Goal: Information Seeking & Learning: Find specific fact

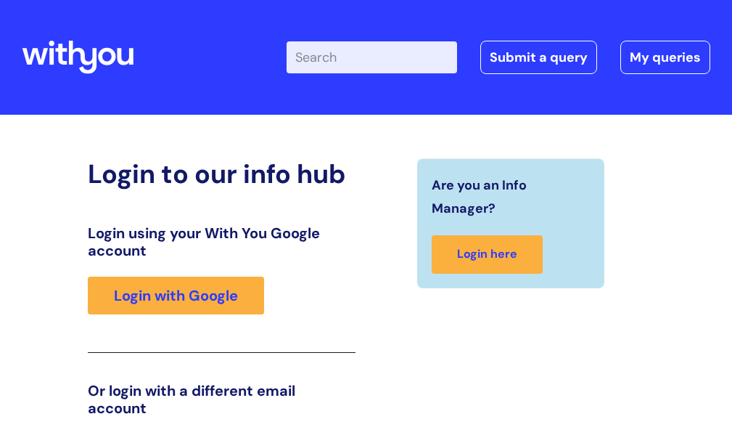
click at [380, 57] on input "Enter your search term here..." at bounding box center [372, 57] width 171 height 32
type input "prescriptions"
click button "Search" at bounding box center [0, 0] width 0 height 0
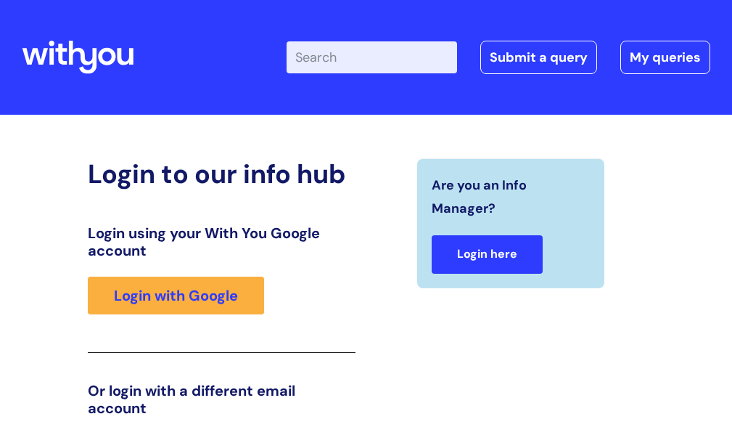
click at [474, 257] on link "Login here" at bounding box center [487, 254] width 111 height 38
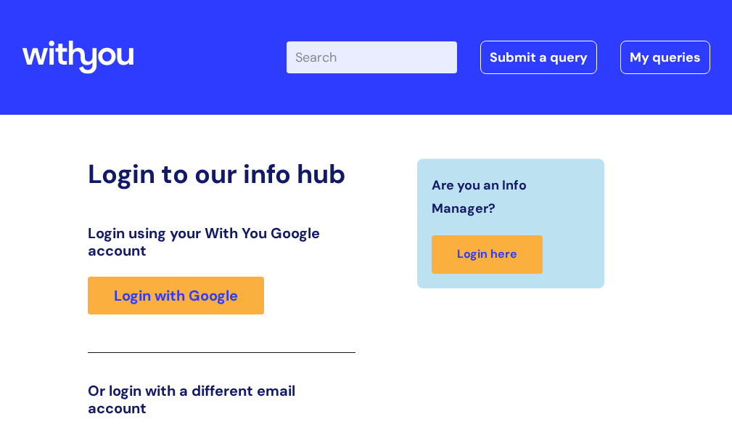
scroll to position [22, 0]
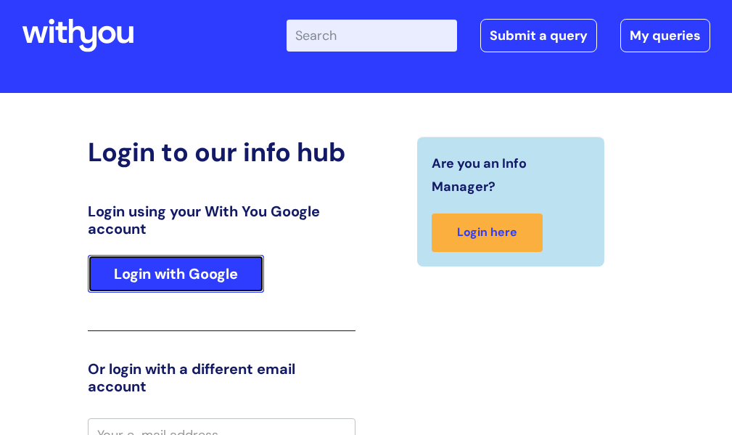
click at [222, 277] on link "Login with Google" at bounding box center [176, 274] width 176 height 38
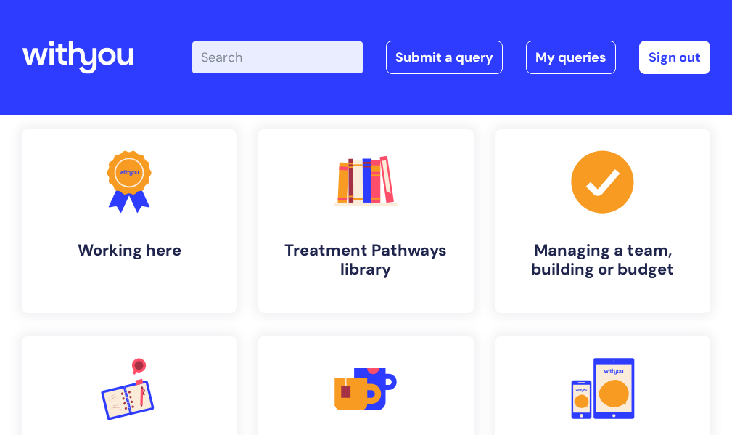
click at [321, 60] on input "Enter your search term here..." at bounding box center [277, 57] width 171 height 32
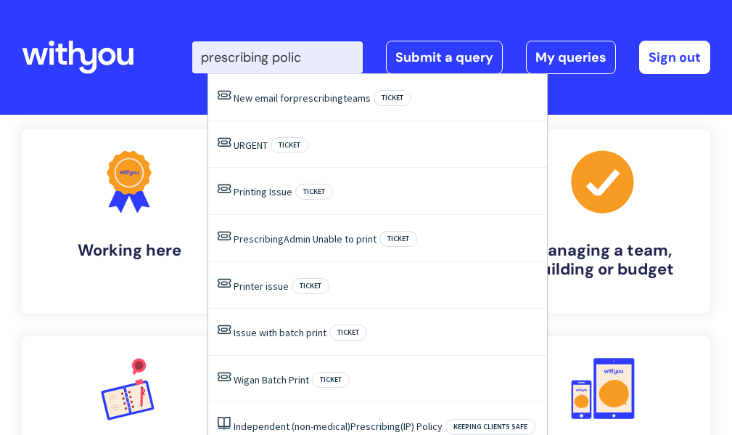
type input "prescribing policy"
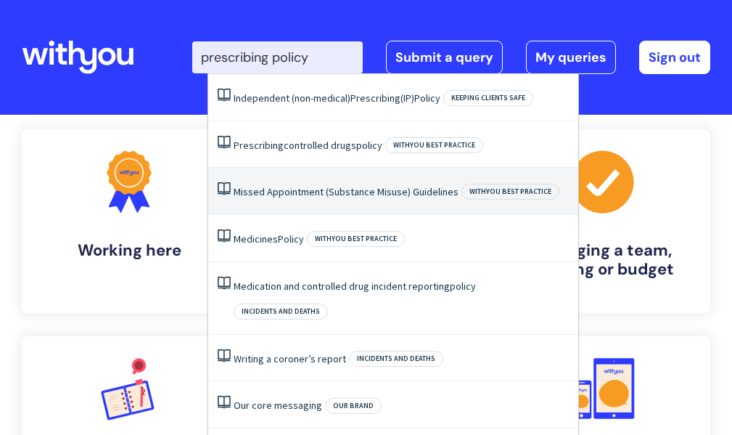
click at [333, 179] on li "Missed Appointment (Substance Misuse) Guidelines WithYou best practice" at bounding box center [393, 191] width 370 height 47
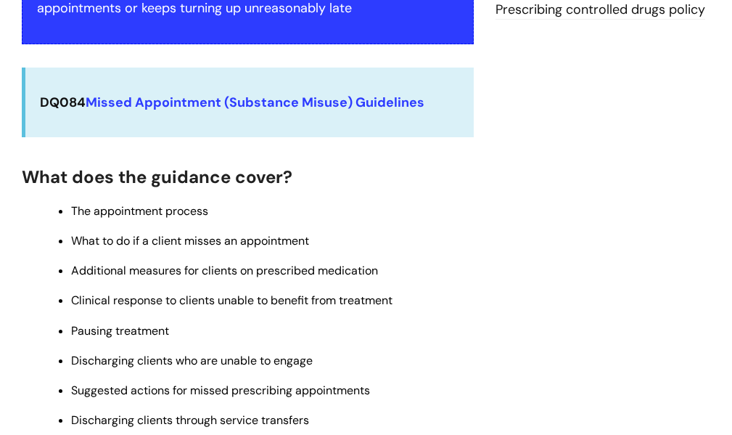
scroll to position [477, 0]
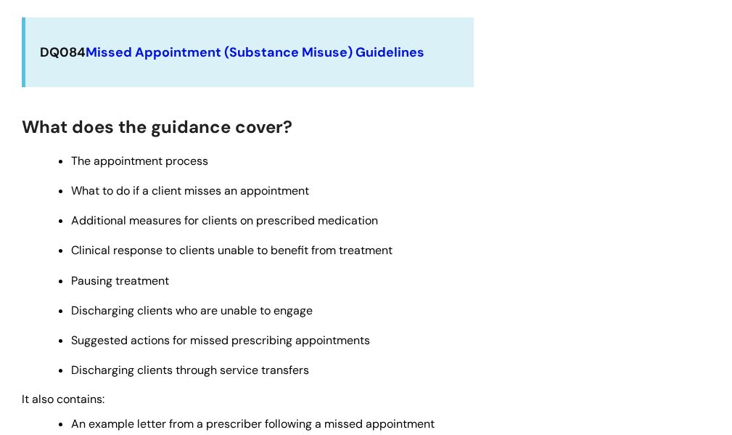
click at [134, 56] on strong "Missed Appointment (Substance Misuse) Guidelines" at bounding box center [255, 52] width 339 height 17
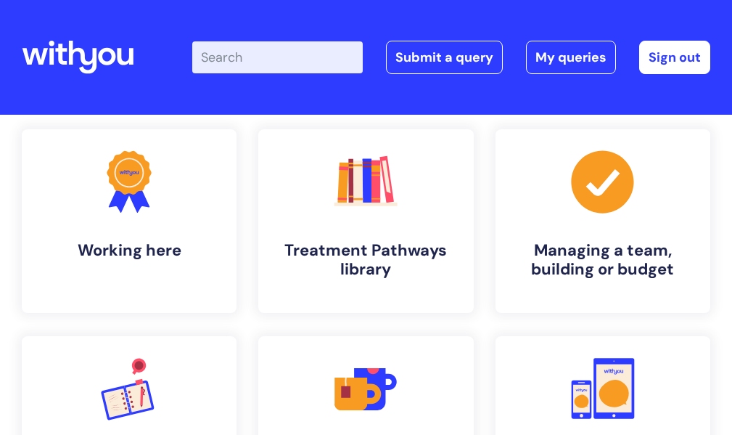
click at [327, 65] on input "Enter your search term here..." at bounding box center [277, 57] width 171 height 32
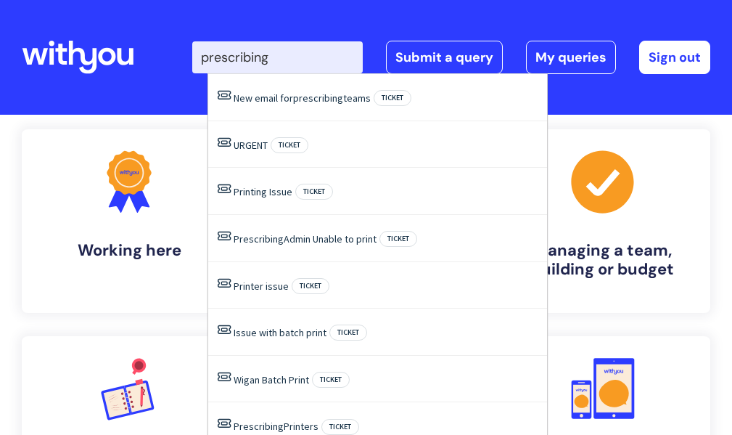
click at [287, 65] on input "prescribing" at bounding box center [277, 57] width 171 height 32
click at [292, 59] on input "prescribing" at bounding box center [277, 57] width 171 height 32
type input "prescribing policy"
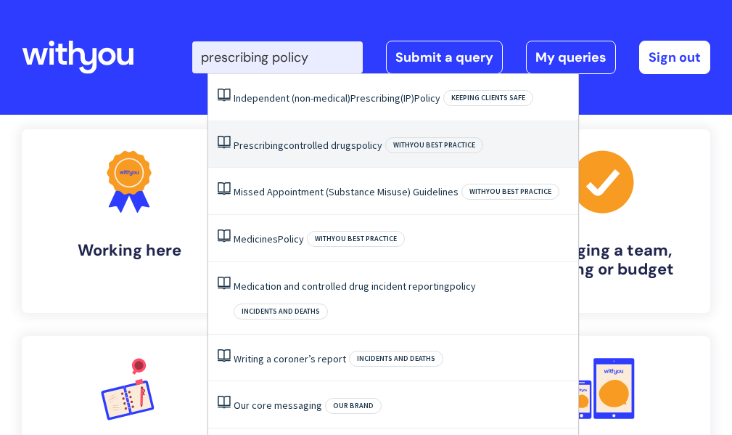
click at [292, 139] on link "Prescribing controlled drugs policy" at bounding box center [308, 145] width 149 height 13
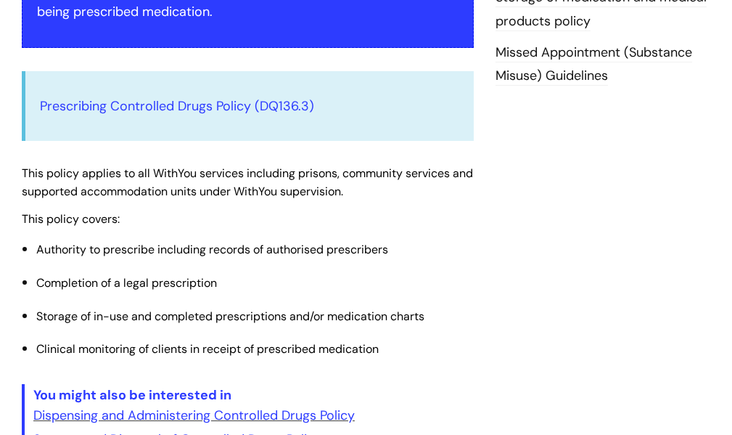
scroll to position [358, 0]
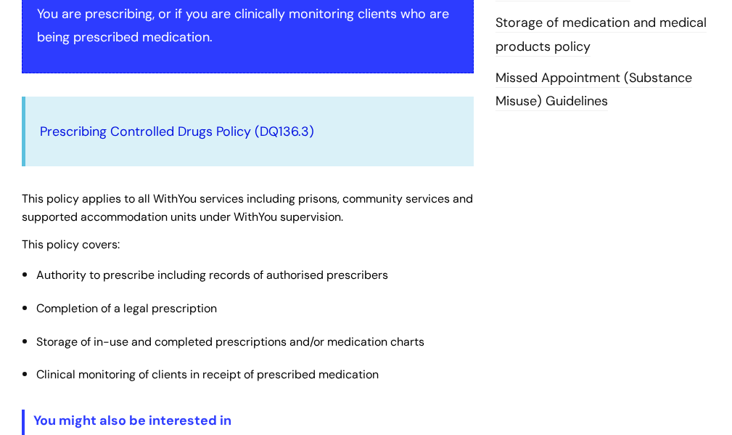
click at [141, 127] on link "Prescribing Controlled Drugs Policy (DQ136.3)" at bounding box center [177, 131] width 274 height 17
